Goal: Transaction & Acquisition: Purchase product/service

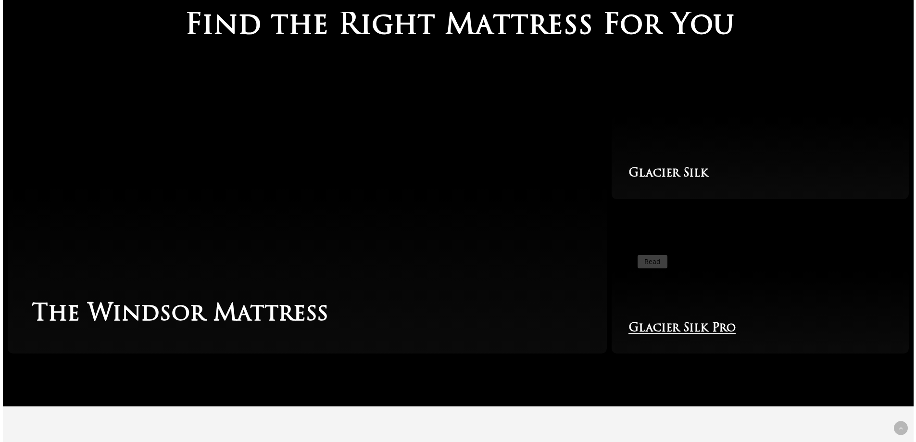
scroll to position [1779, 0]
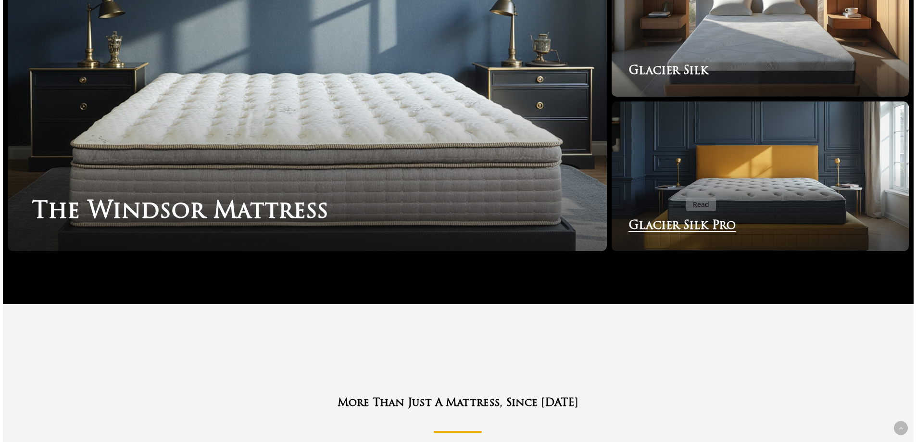
click at [680, 192] on link "Glacier Silk Pro" at bounding box center [759, 176] width 297 height 150
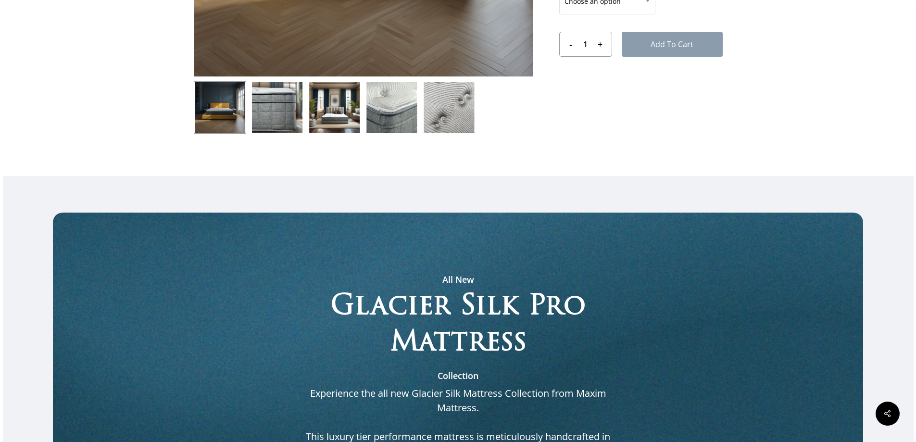
scroll to position [192, 0]
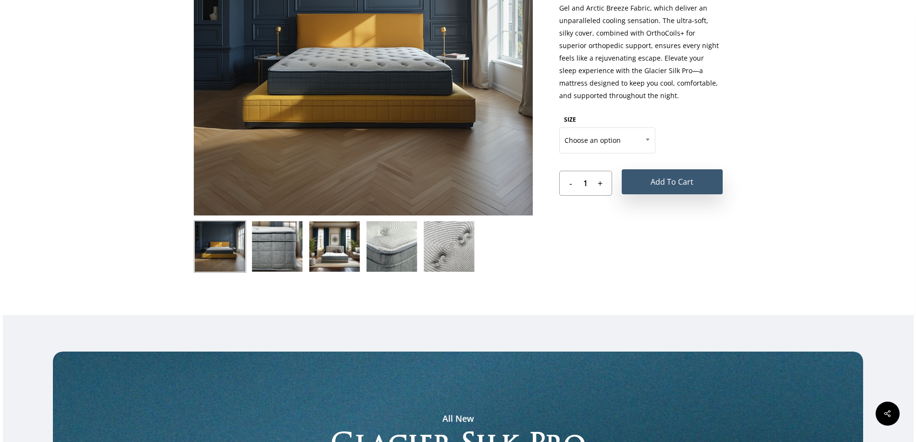
click at [684, 183] on button "Add to cart" at bounding box center [672, 181] width 101 height 25
click at [646, 182] on button "Add to cart" at bounding box center [672, 184] width 101 height 26
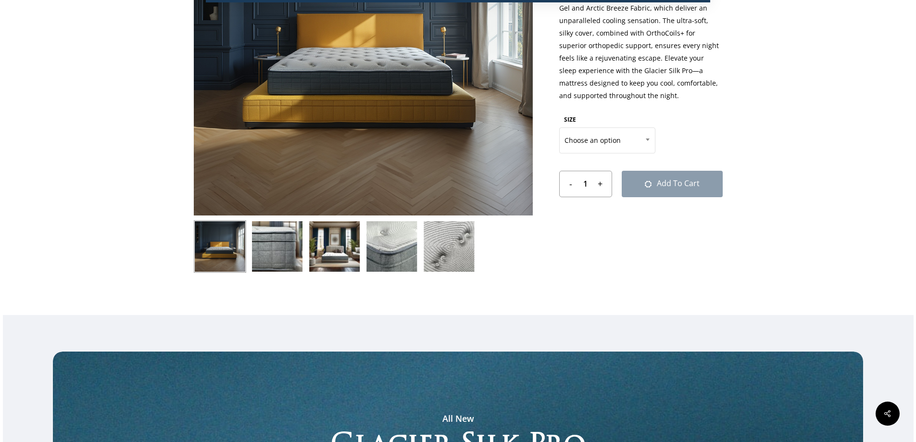
scroll to position [0, 0]
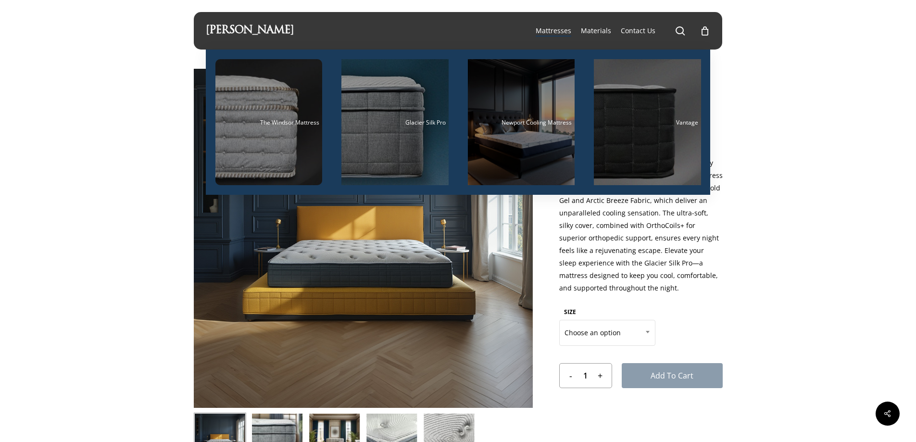
click at [543, 40] on li "Mattresses The Windsor Mattress Glacier Silk Pro Newport Cooling Mattress Vanta…" at bounding box center [553, 30] width 45 height 37
click at [554, 32] on span "Mattresses" at bounding box center [553, 30] width 36 height 9
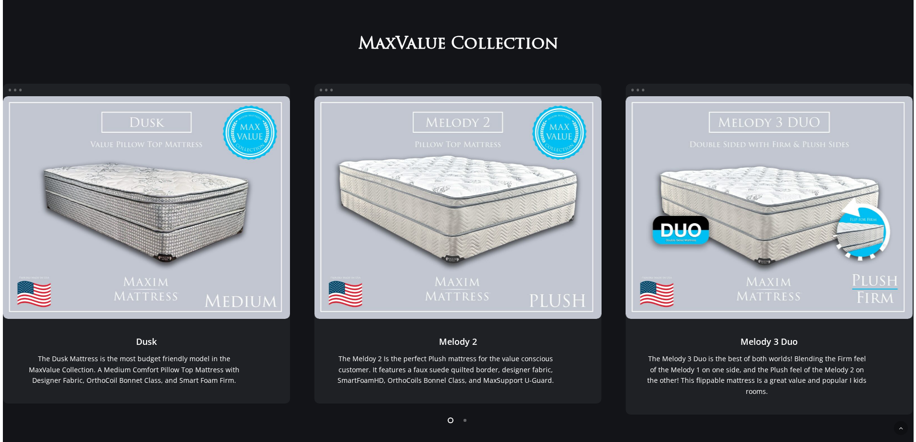
scroll to position [531, 0]
